Goal: Transaction & Acquisition: Purchase product/service

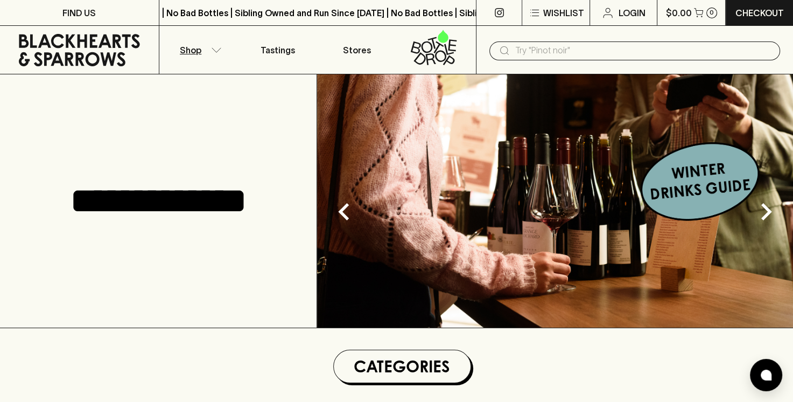
click at [208, 45] on button "Shop" at bounding box center [198, 50] width 79 height 48
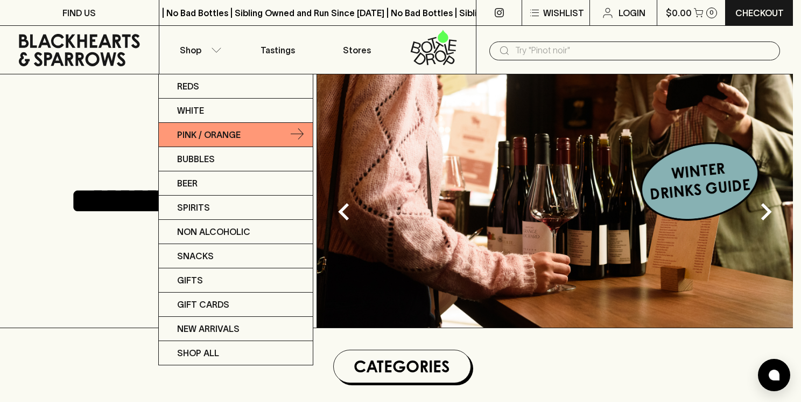
click at [205, 129] on p "Pink / Orange" at bounding box center [209, 134] width 64 height 13
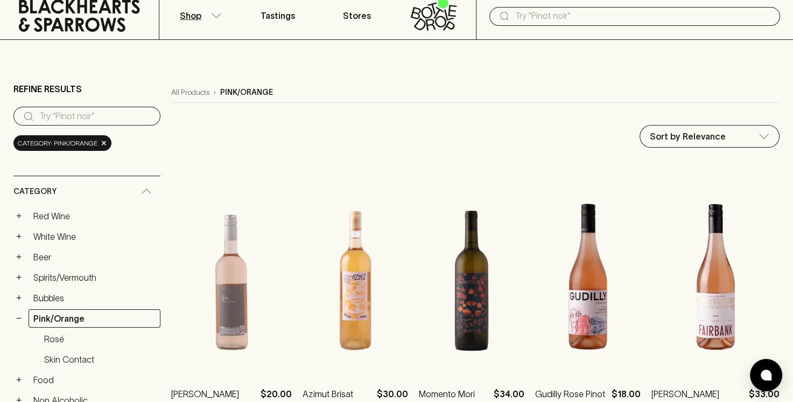
scroll to position [34, 0]
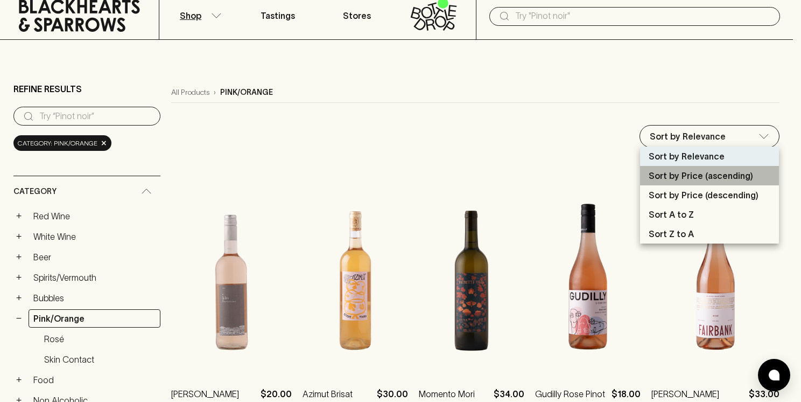
click at [689, 180] on p "Sort by Price (ascending)" at bounding box center [701, 175] width 104 height 13
type input "price:asc"
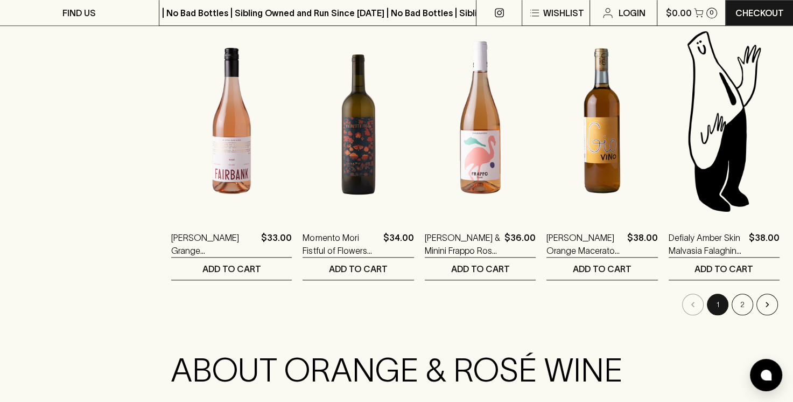
scroll to position [1051, 0]
